Goal: Check status: Check status

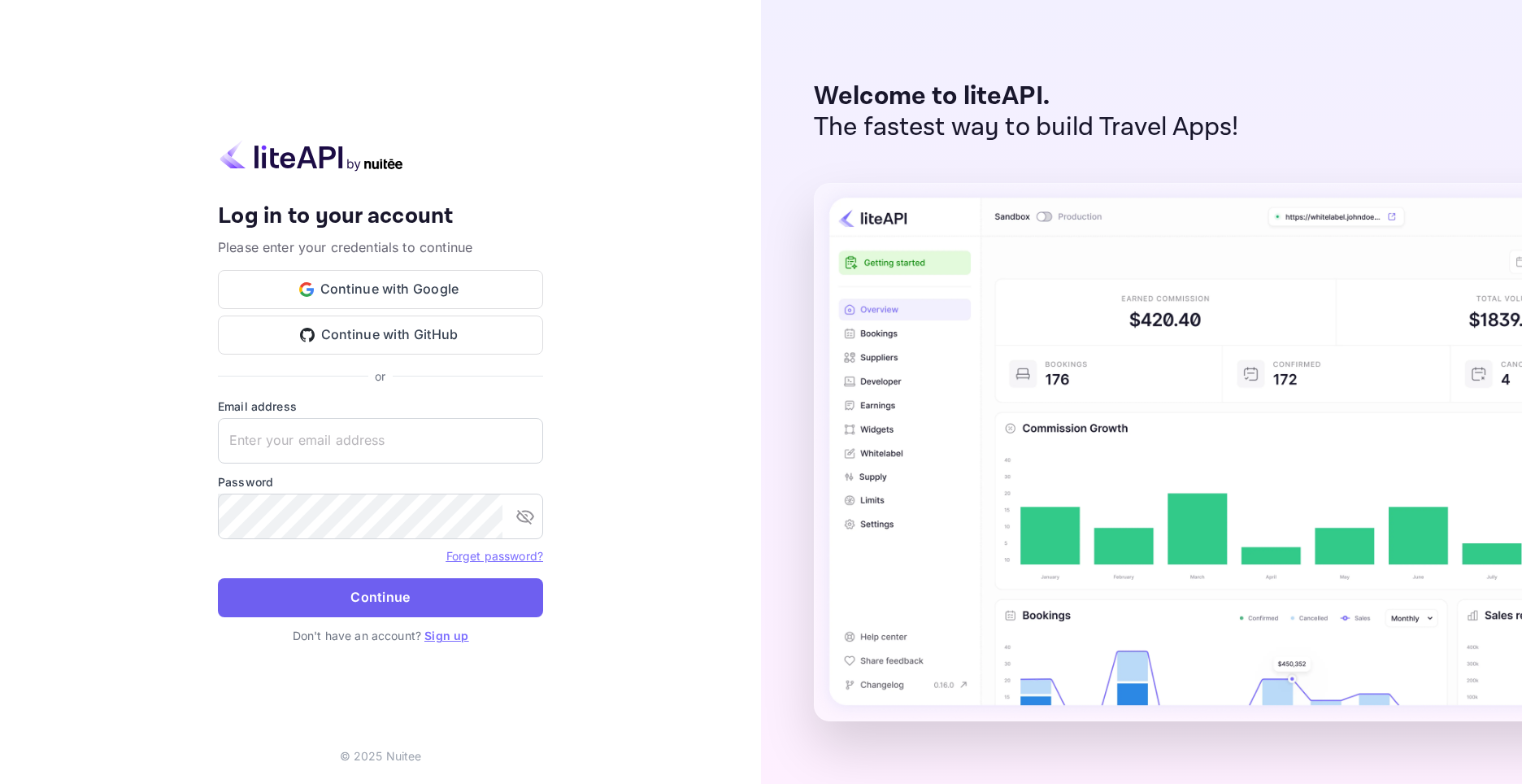
type input "[EMAIL_ADDRESS][DOMAIN_NAME]"
click at [351, 593] on button "Continue" at bounding box center [380, 598] width 326 height 39
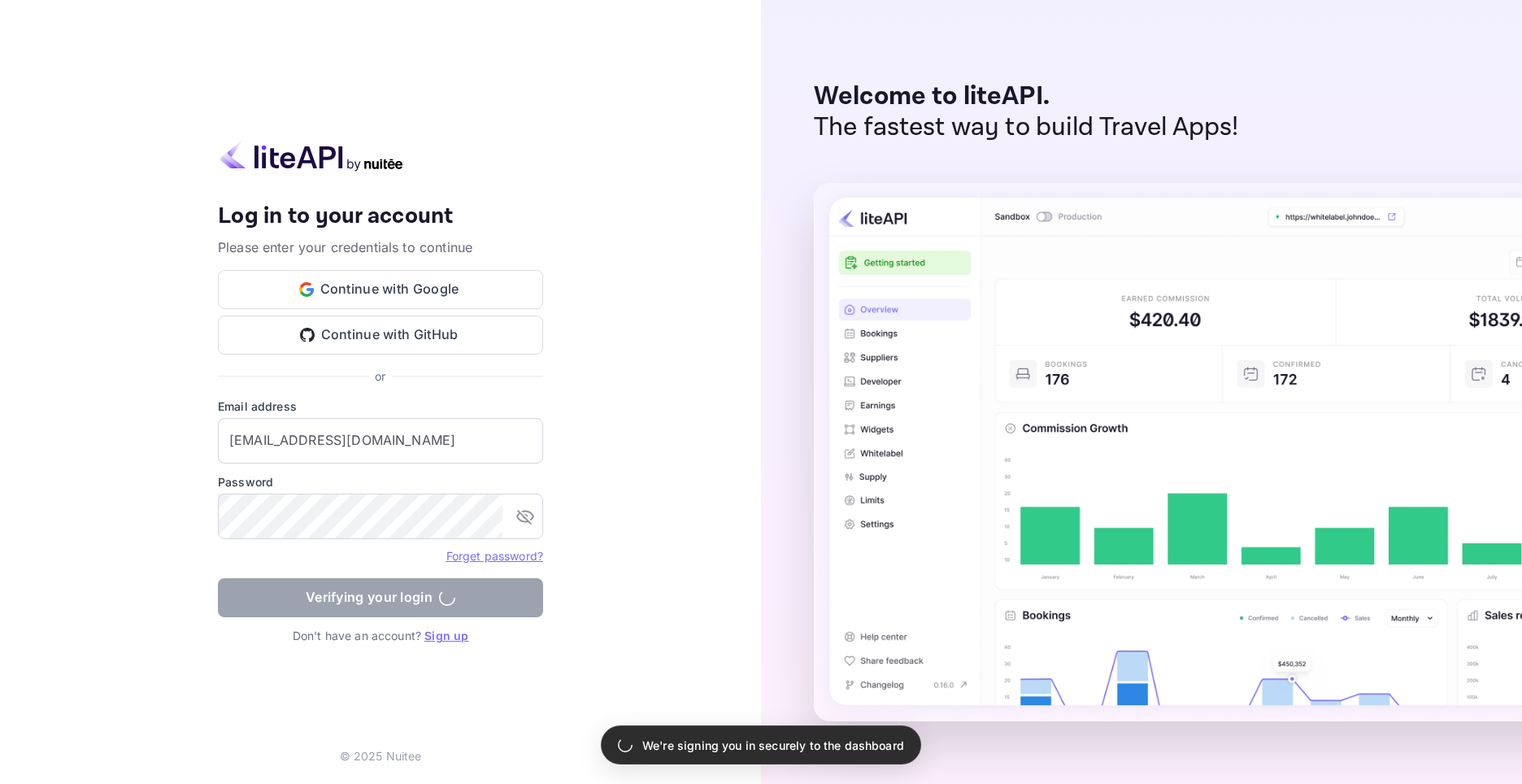
drag, startPoint x: 242, startPoint y: 778, endPoint x: 241, endPoint y: 787, distance: 9.1
click at [241, 783] on html "Your account has been created successfully, a confirmation link has been sent t…" at bounding box center [761, 392] width 1522 height 784
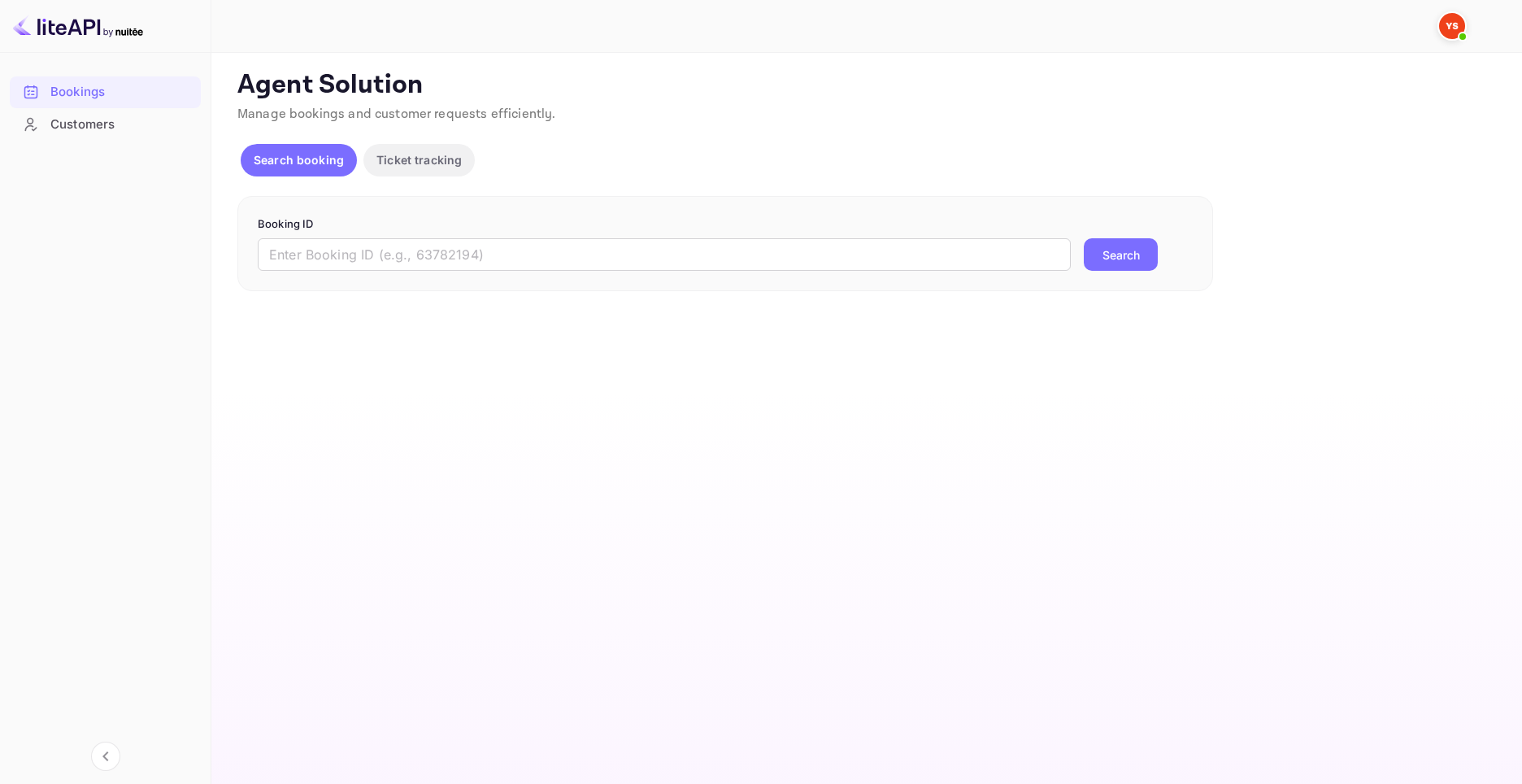
click at [693, 237] on form "Booking ID ​ Search" at bounding box center [725, 244] width 935 height 55
click at [696, 244] on input "text" at bounding box center [664, 254] width 814 height 32
paste input "9259082"
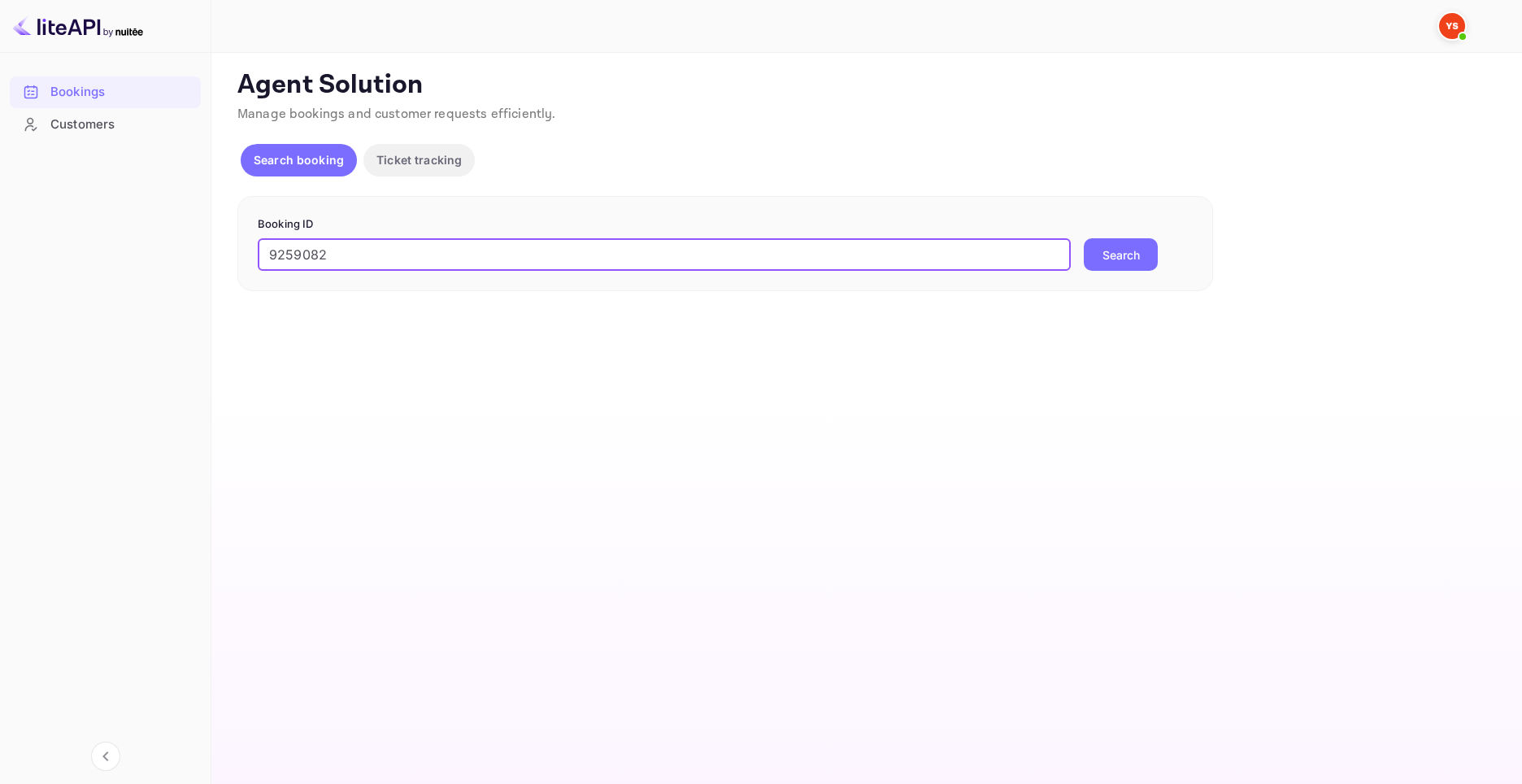
type input "9259082"
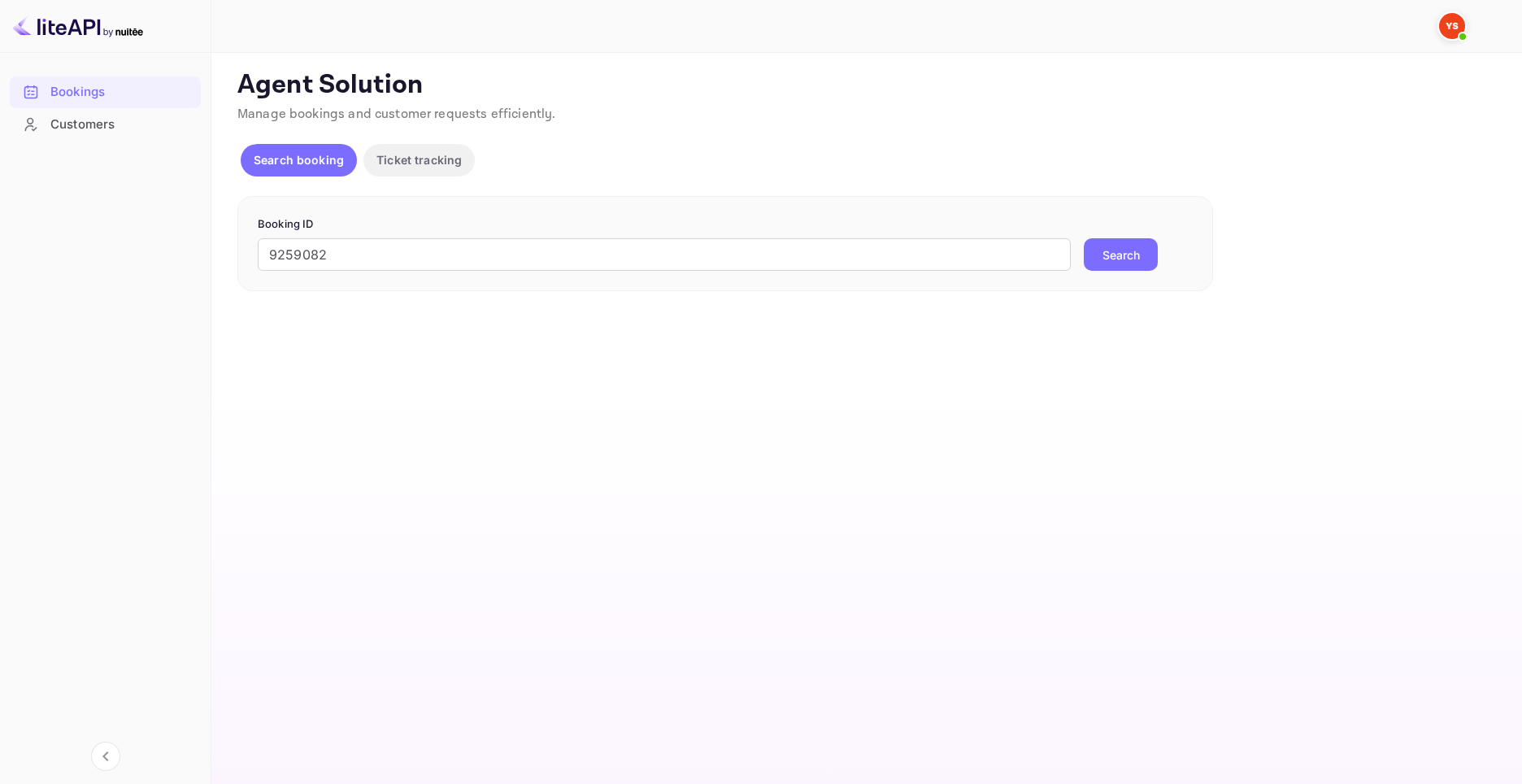
click at [1094, 259] on button "Search" at bounding box center [1121, 254] width 74 height 32
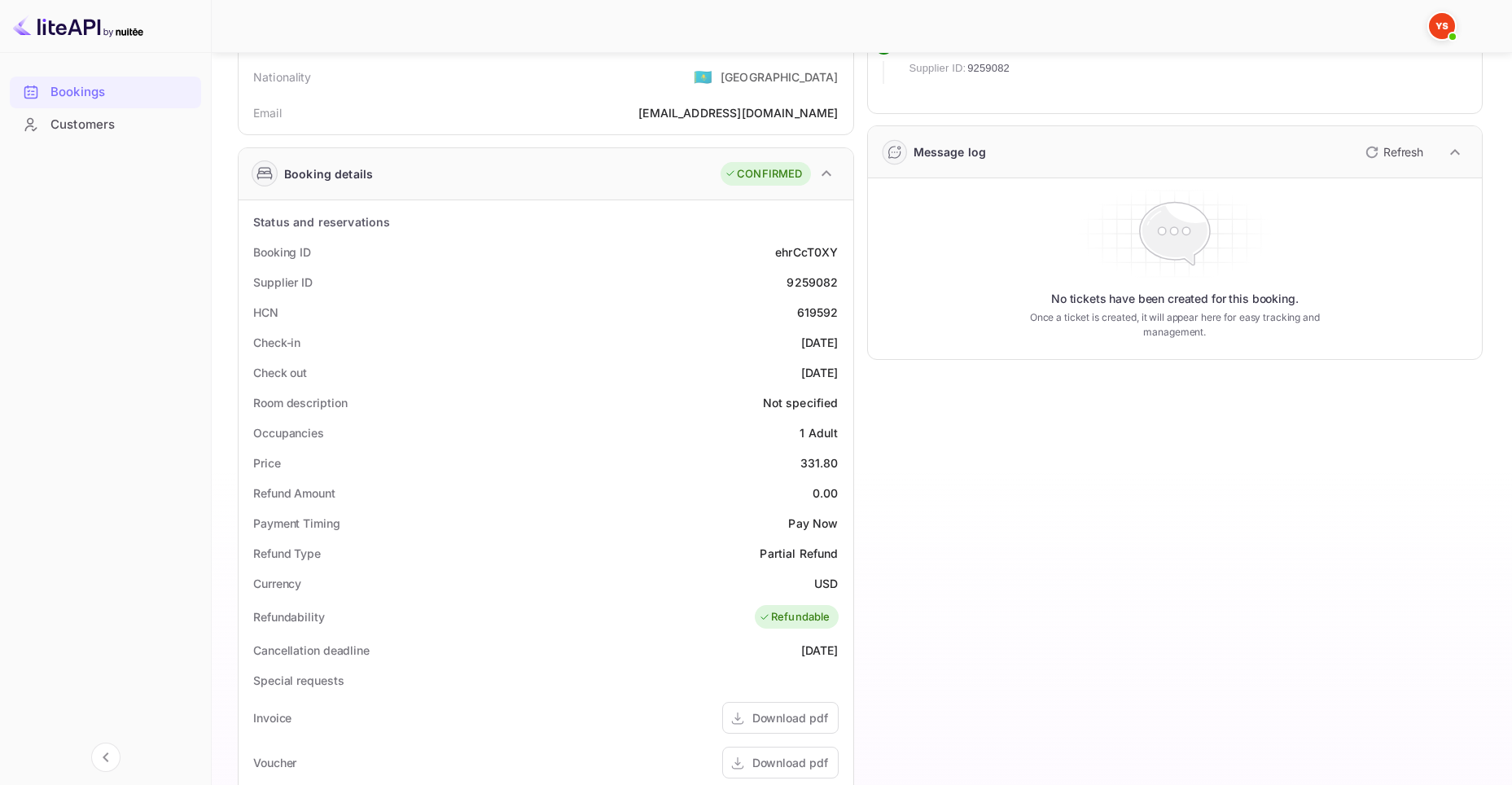
scroll to position [326, 0]
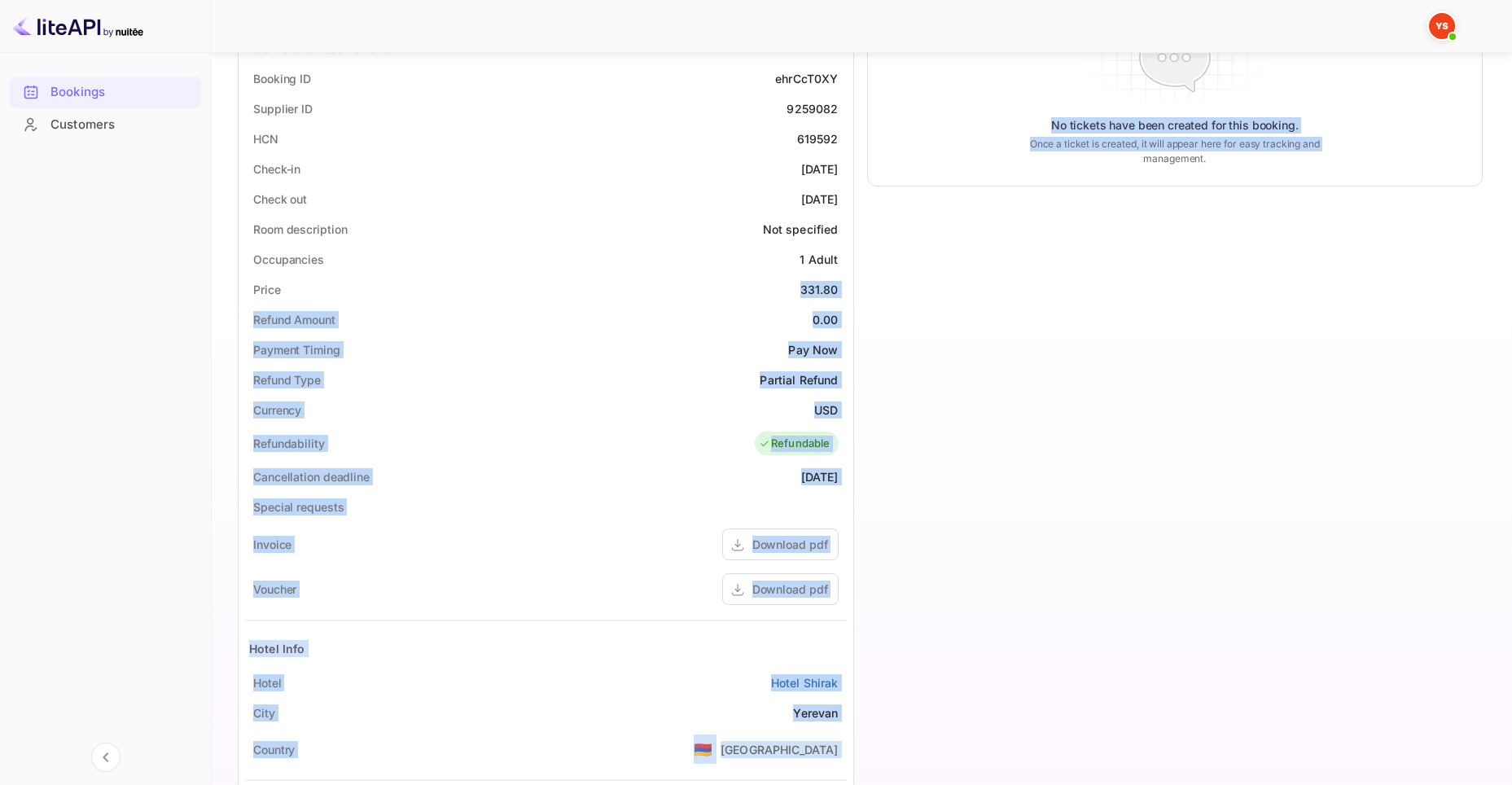
drag, startPoint x: 802, startPoint y: 286, endPoint x: 853, endPoint y: 288, distance: 51.0
click at [853, 288] on div "Guest information Full name [PERSON_NAME] Nationality 🇰🇿 [DEMOGRAPHIC_DATA] Ema…" at bounding box center [853, 357] width 1258 height 1157
click at [815, 289] on div "331.80" at bounding box center [819, 289] width 38 height 18
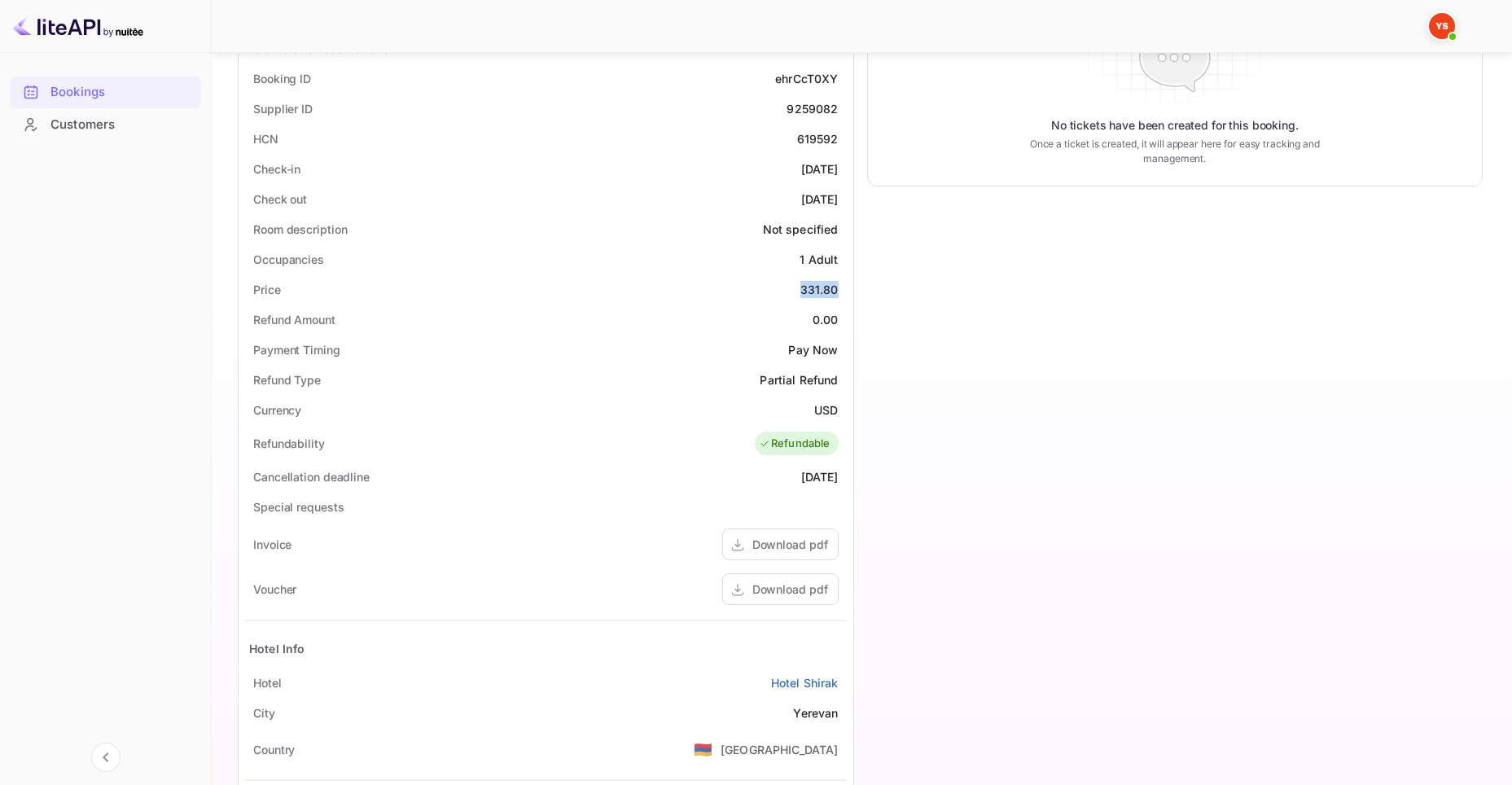
click at [815, 289] on div "331.80" at bounding box center [819, 289] width 38 height 18
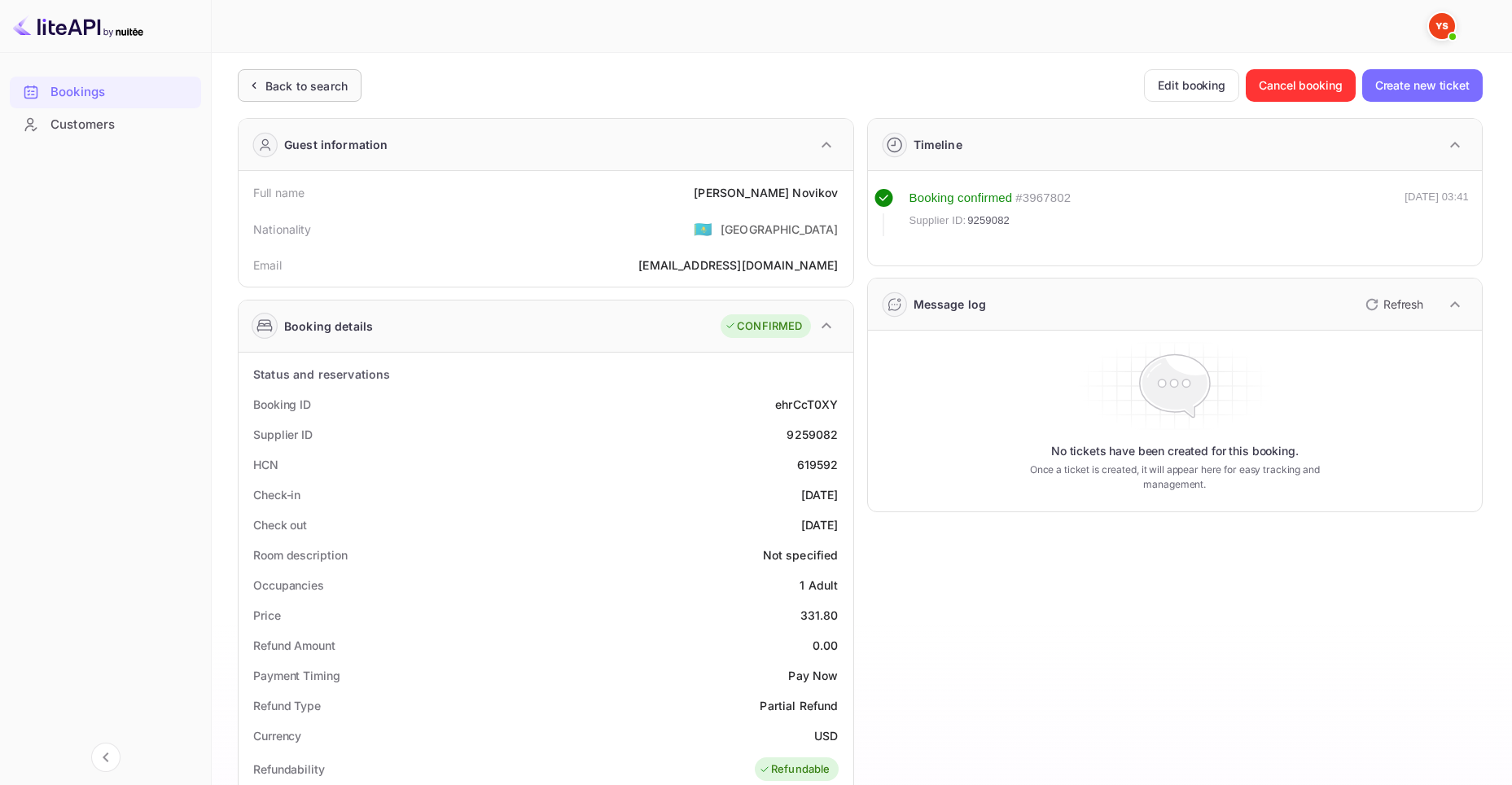
click at [260, 92] on icon at bounding box center [253, 86] width 18 height 17
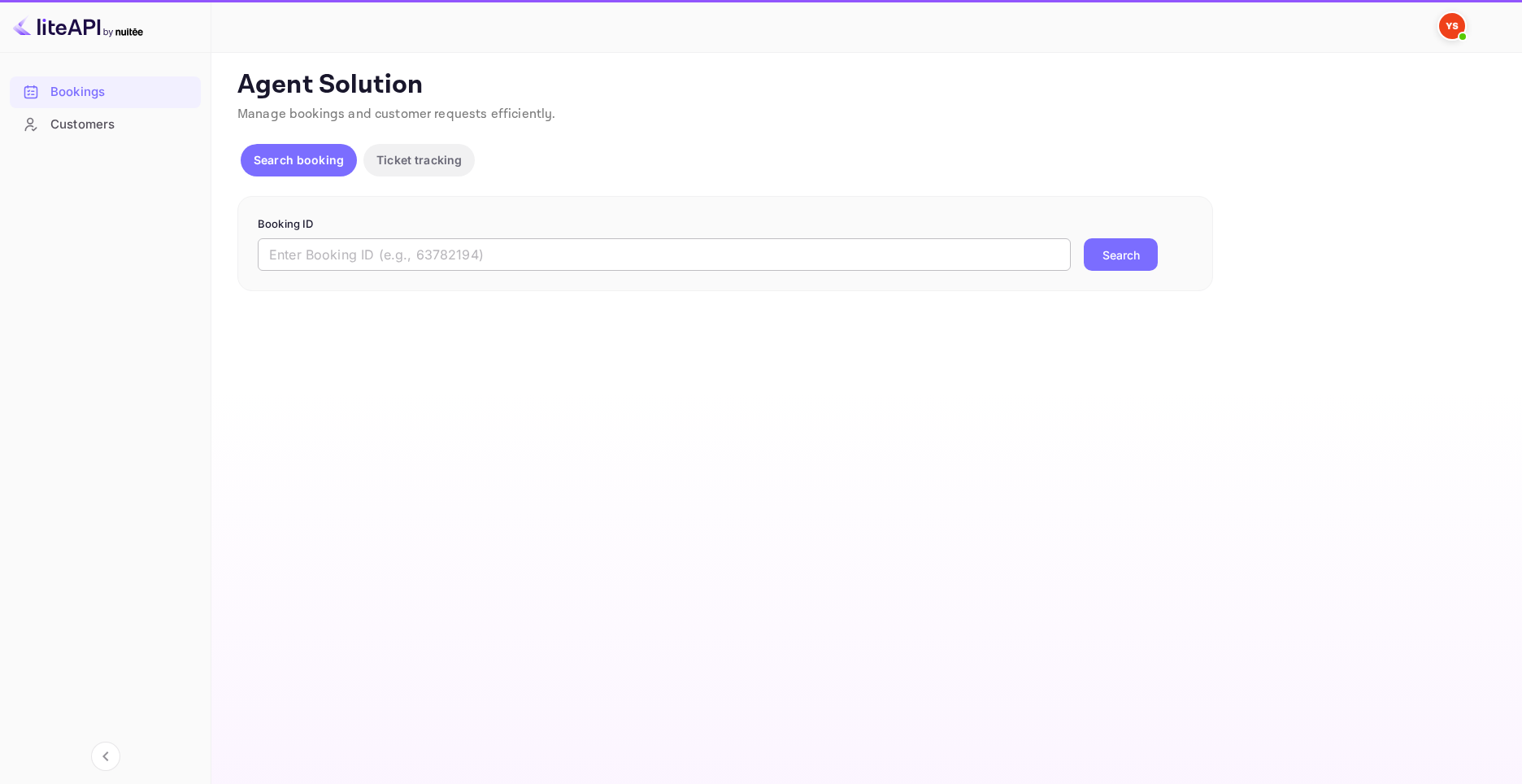
click at [476, 241] on input "text" at bounding box center [664, 254] width 814 height 32
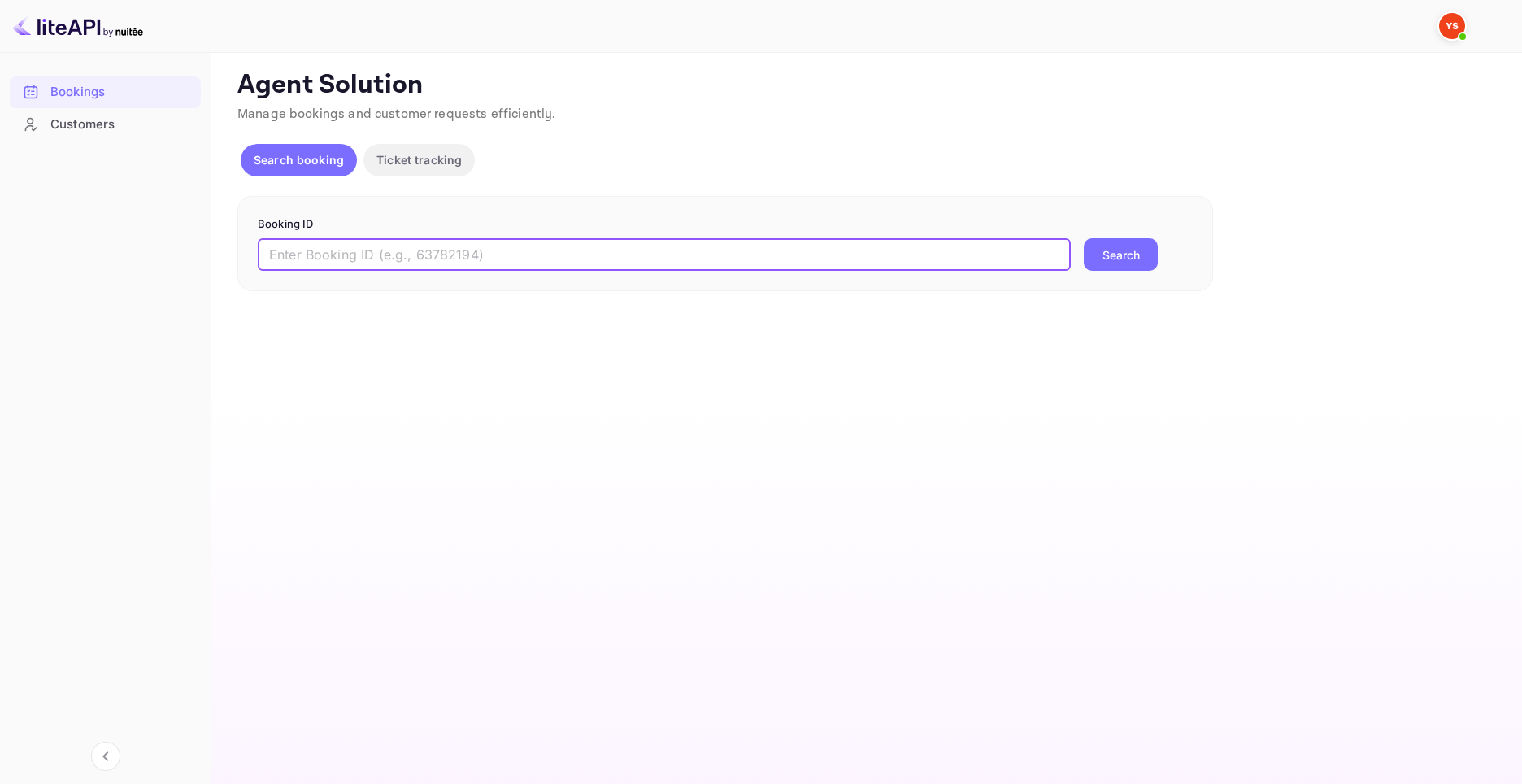
paste input "8397128"
type input "8397128"
click at [1092, 261] on button "Search" at bounding box center [1121, 254] width 74 height 32
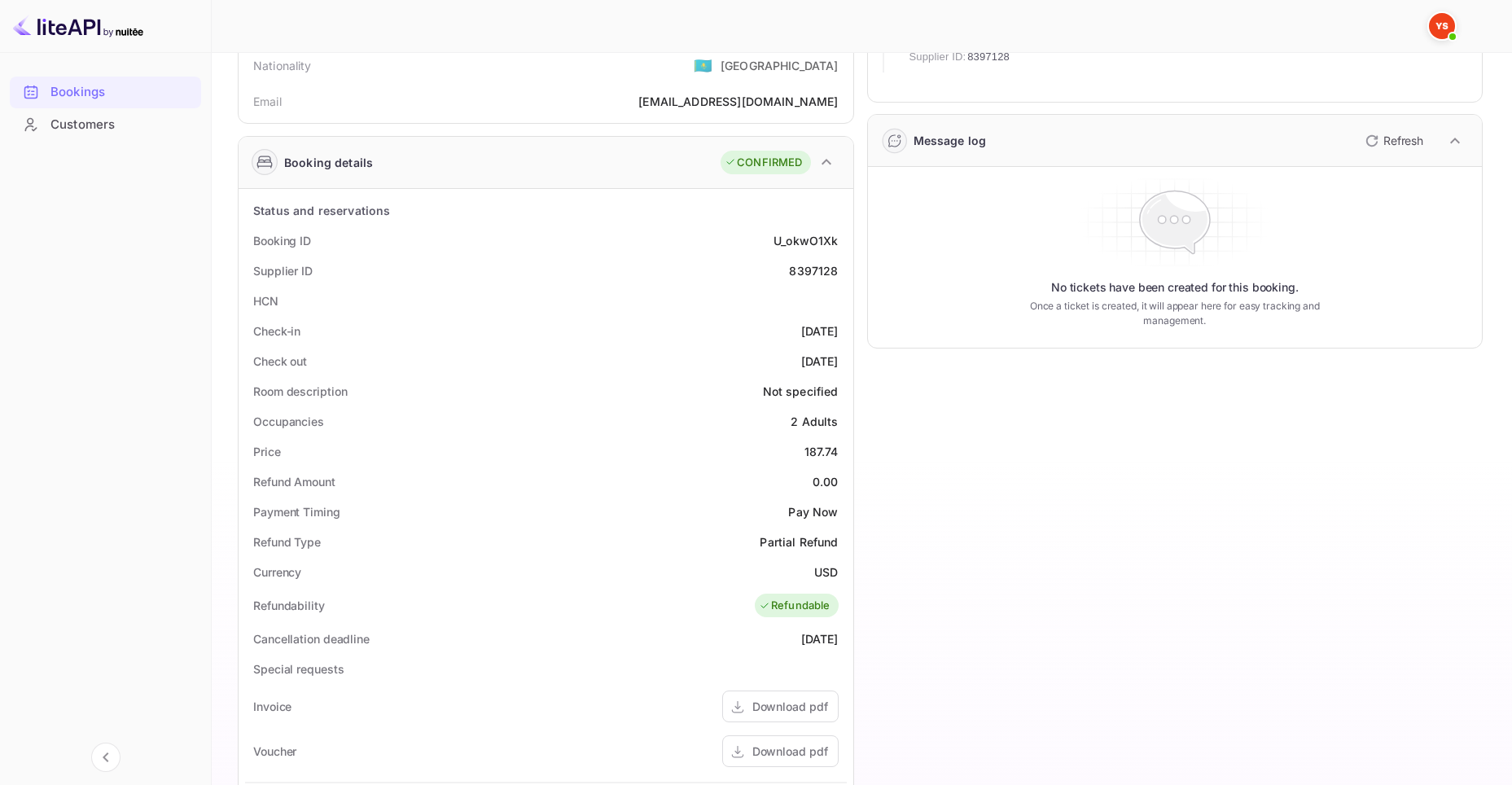
scroll to position [217, 0]
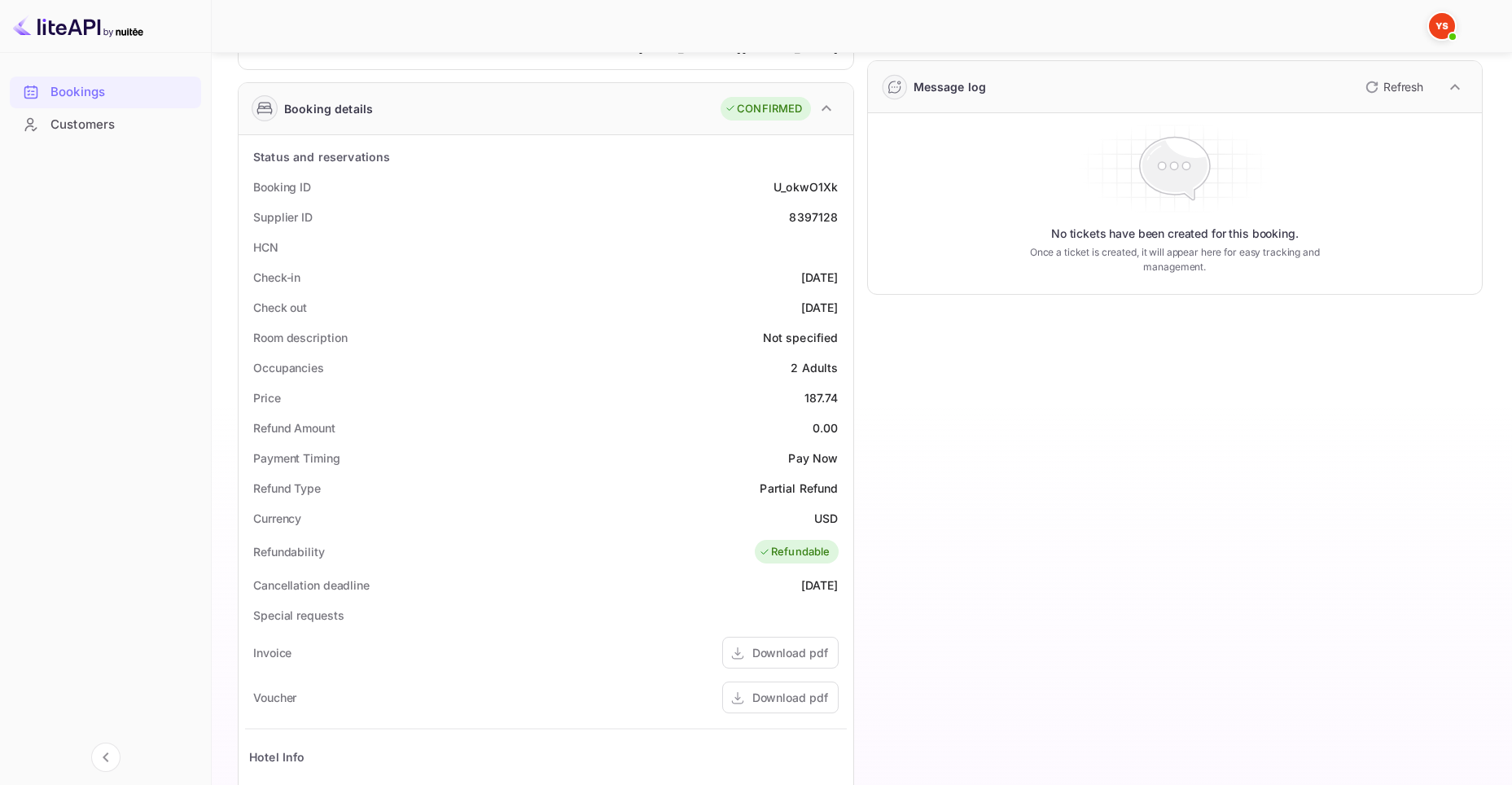
click at [790, 245] on div "HCN" at bounding box center [546, 247] width 602 height 30
